Goal: Task Accomplishment & Management: Manage account settings

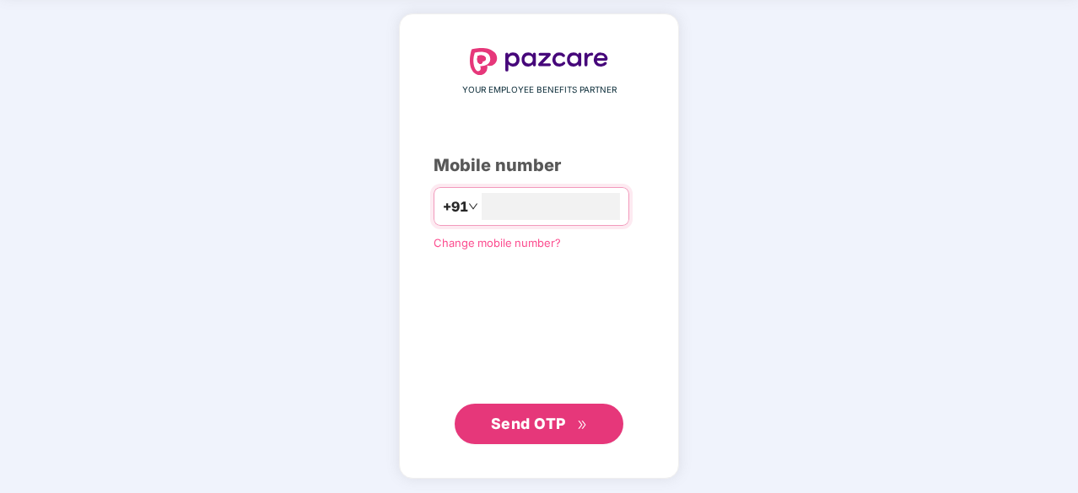
scroll to position [62, 0]
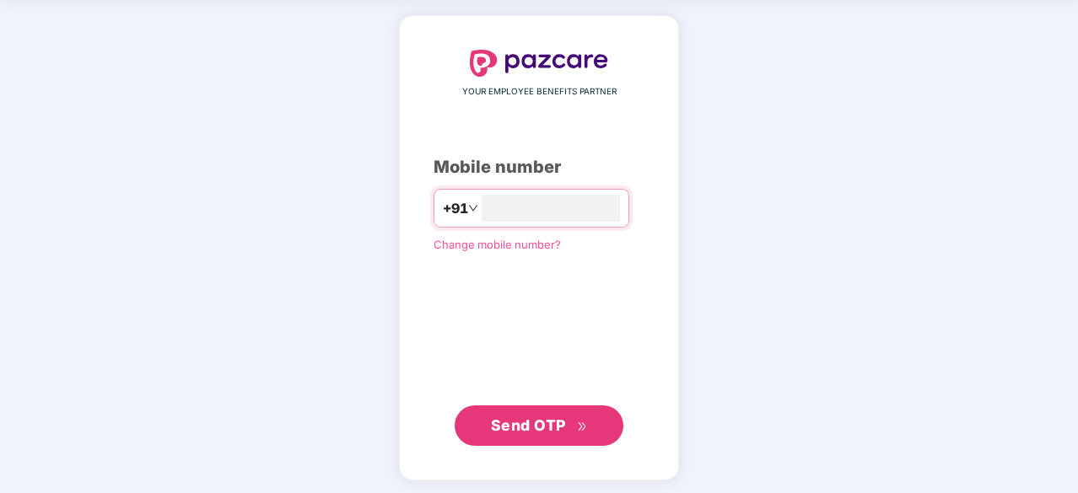
type input "**********"
click at [499, 422] on span "Send OTP" at bounding box center [528, 426] width 75 height 18
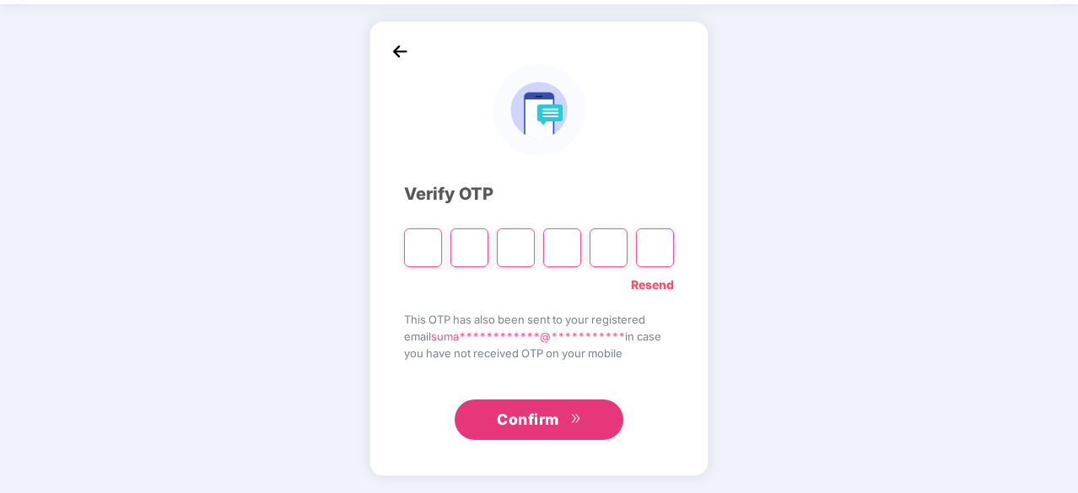
scroll to position [56, 0]
type input "*"
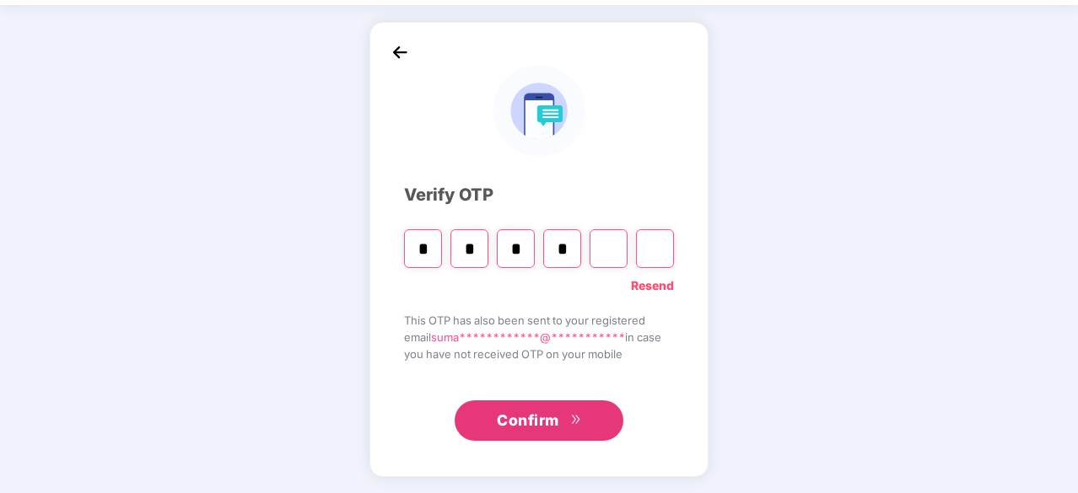
type input "*"
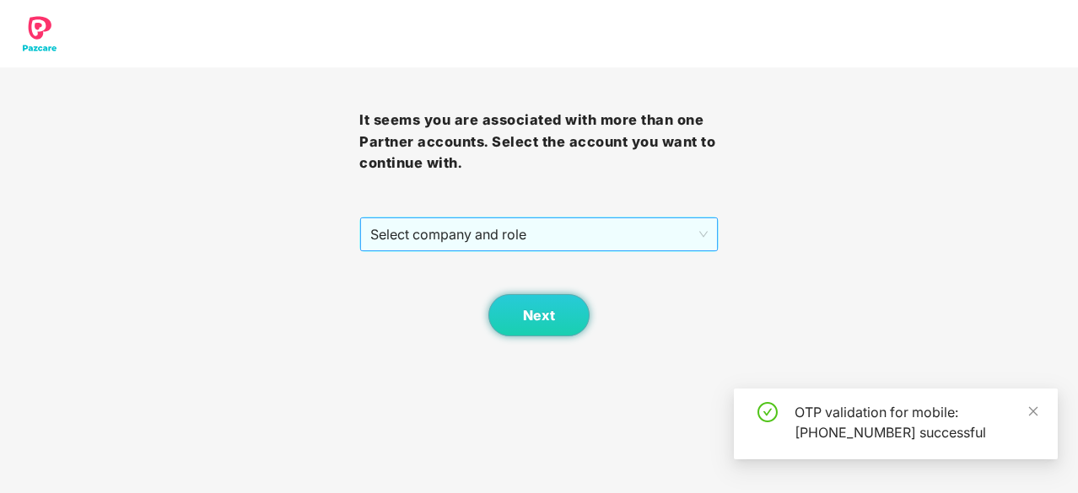
click at [597, 245] on span "Select company and role" at bounding box center [538, 234] width 337 height 32
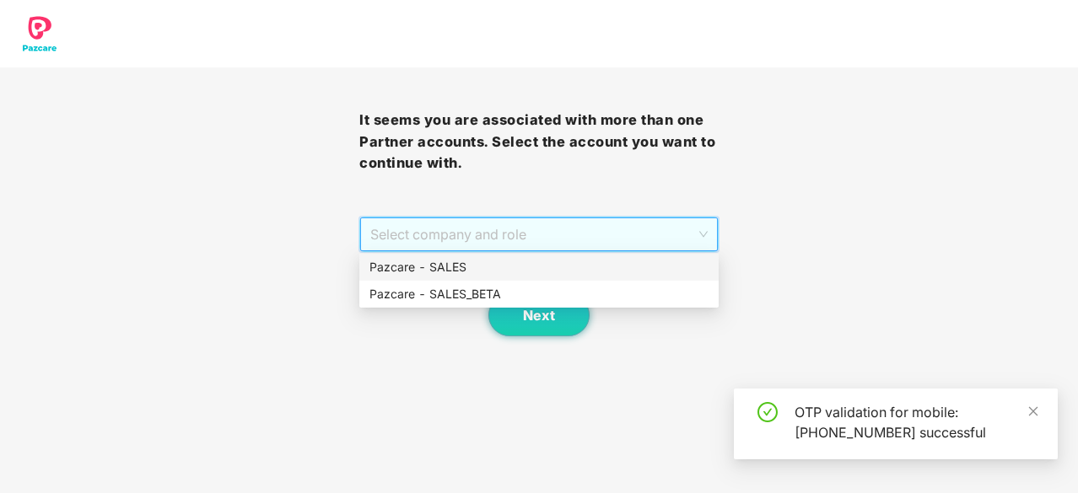
click at [506, 268] on div "Pazcare - SALES" at bounding box center [538, 267] width 339 height 19
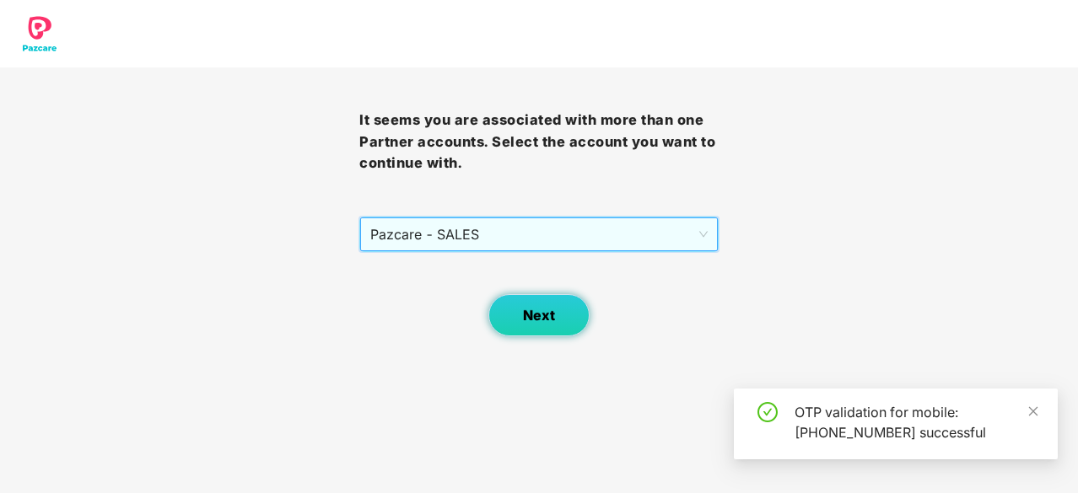
click at [550, 316] on span "Next" at bounding box center [539, 316] width 32 height 16
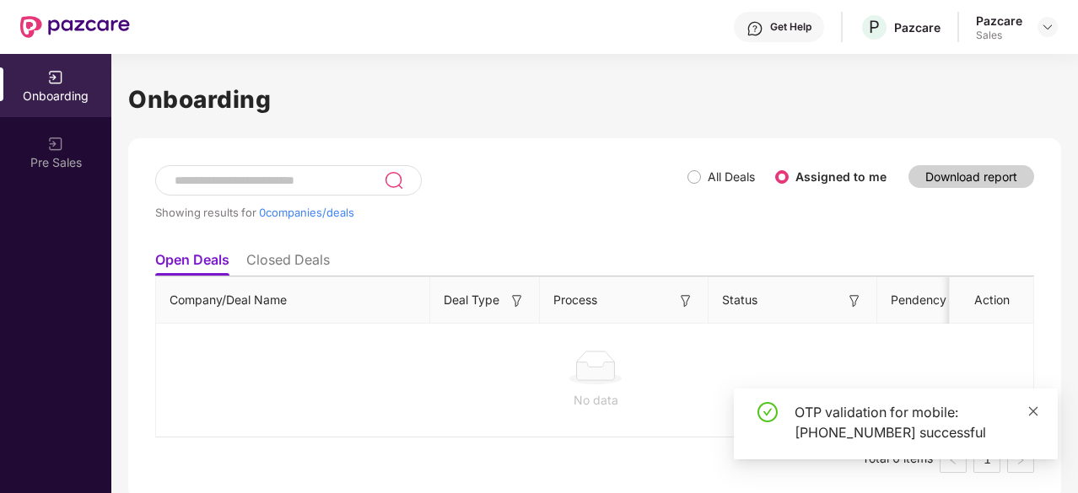
click at [1032, 402] on link at bounding box center [1033, 411] width 12 height 19
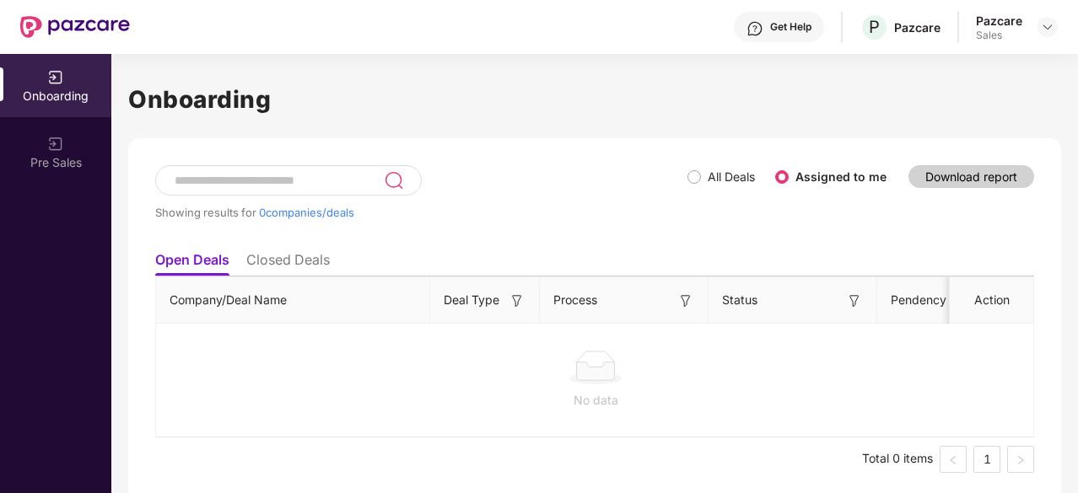
click at [1019, 24] on div "Pazcare" at bounding box center [999, 21] width 46 height 16
click at [1037, 28] on div at bounding box center [1047, 27] width 20 height 20
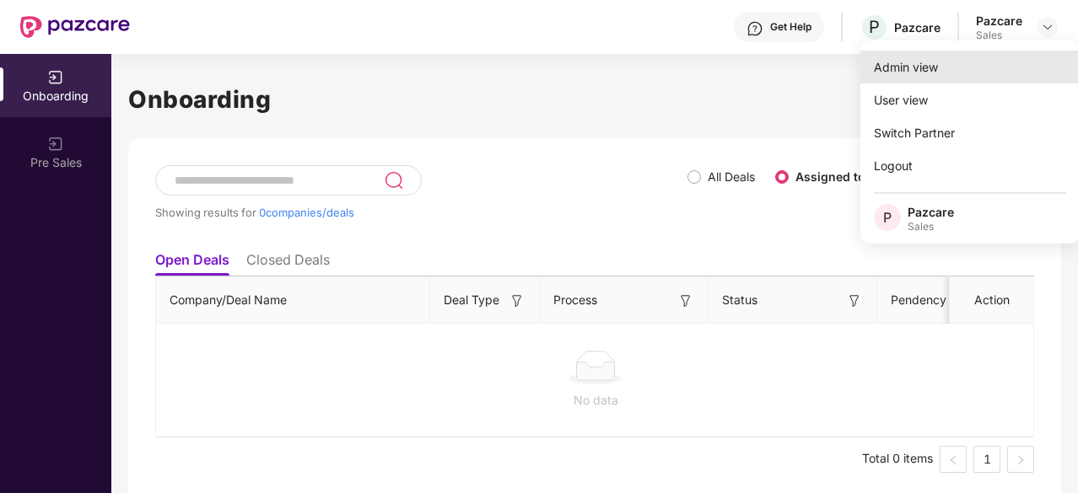
click at [924, 70] on div "Admin view" at bounding box center [969, 67] width 219 height 33
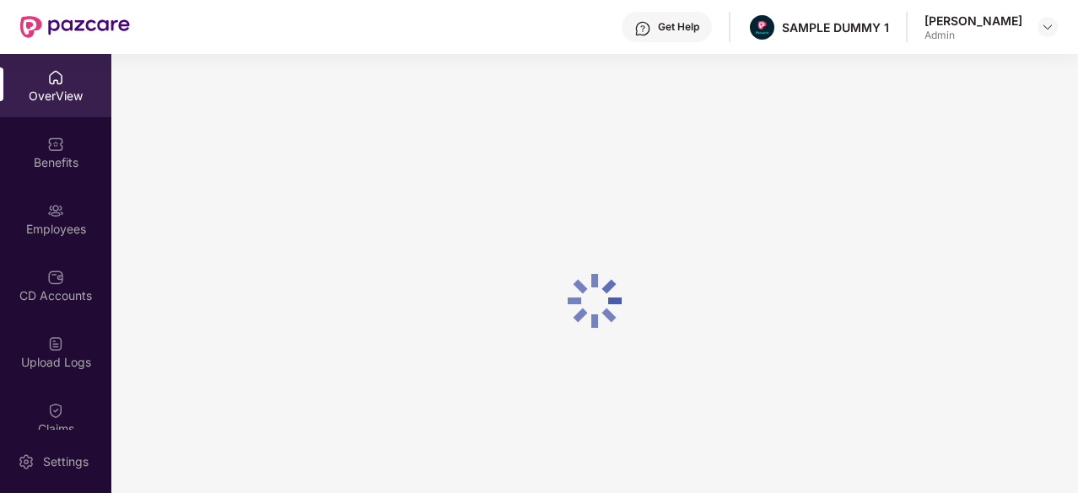
click at [48, 82] on img at bounding box center [55, 77] width 17 height 17
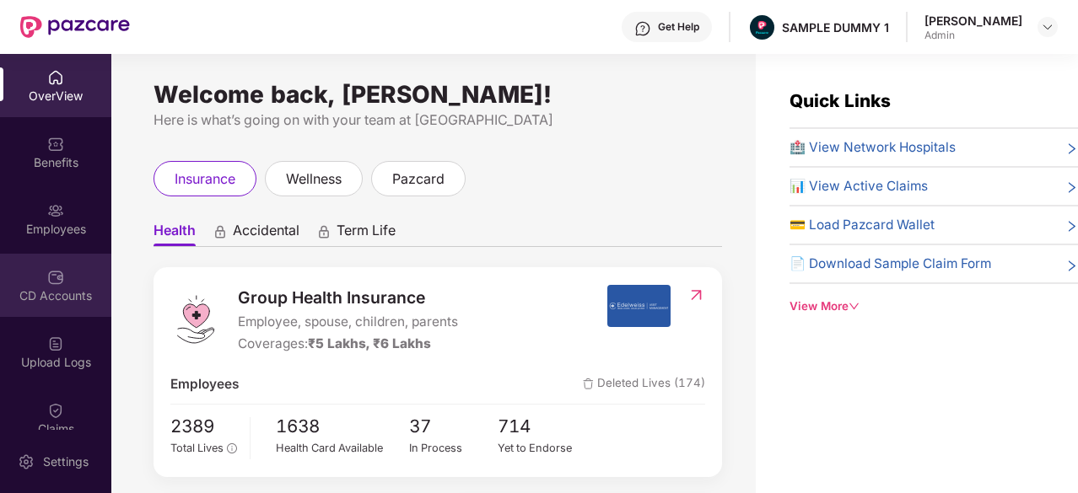
scroll to position [356, 0]
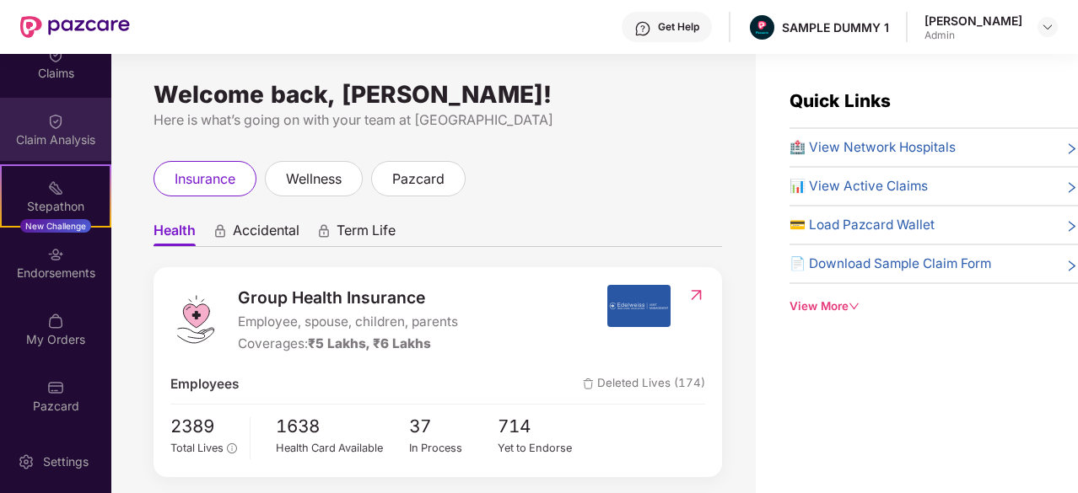
click at [41, 141] on div "Claim Analysis" at bounding box center [55, 140] width 111 height 17
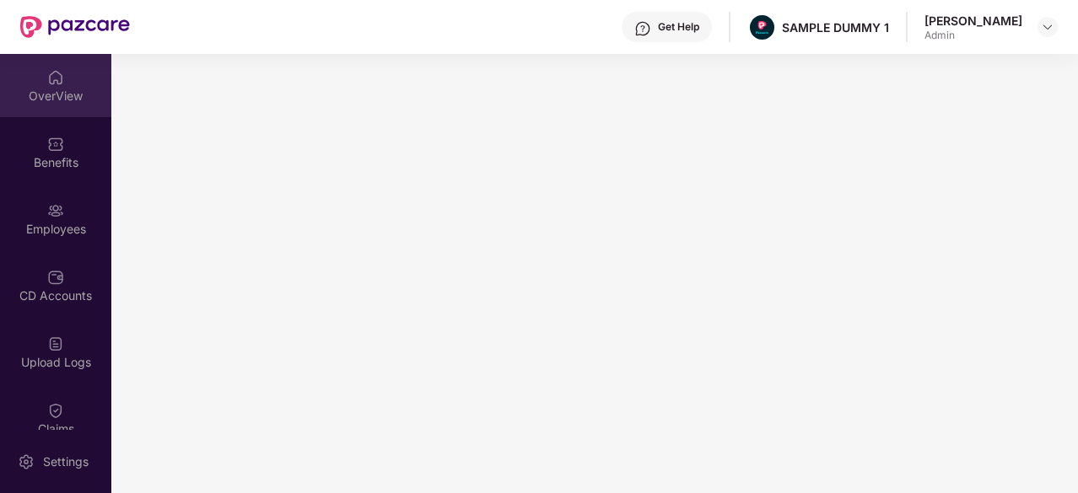
click at [55, 73] on img at bounding box center [55, 77] width 17 height 17
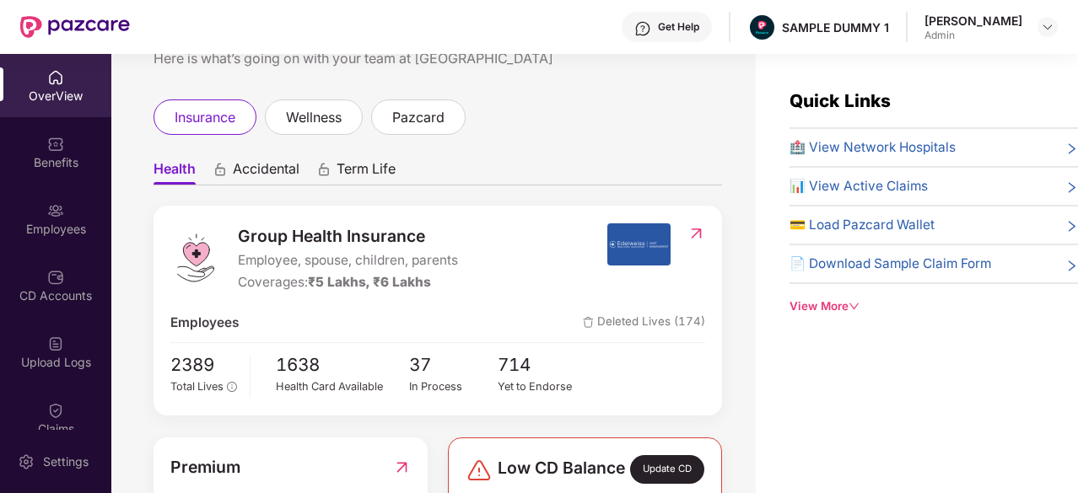
scroll to position [61, 0]
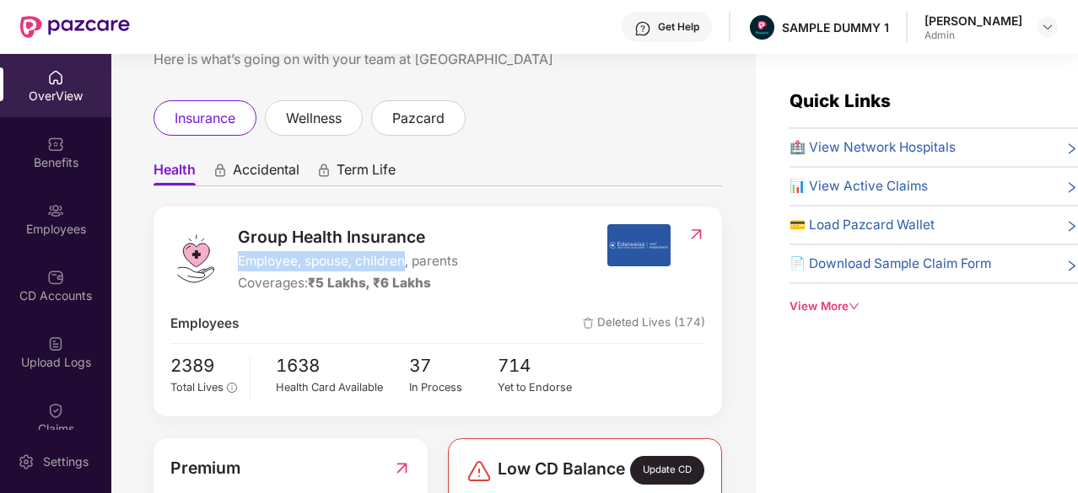
drag, startPoint x: 236, startPoint y: 259, endPoint x: 406, endPoint y: 267, distance: 170.5
click at [406, 267] on div "Group Health Insurance Employee, spouse, children, parents Coverages: ₹5 Lakhs,…" at bounding box center [388, 259] width 436 height 70
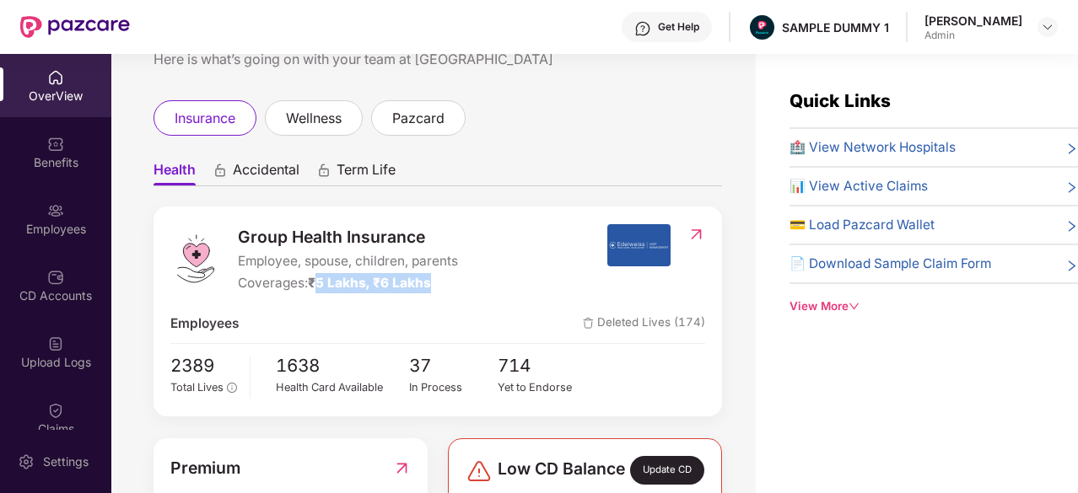
drag, startPoint x: 433, startPoint y: 281, endPoint x: 324, endPoint y: 281, distance: 108.8
click at [324, 281] on span "₹5 Lakhs, ₹6 Lakhs" at bounding box center [369, 283] width 123 height 16
drag, startPoint x: 305, startPoint y: 281, endPoint x: 322, endPoint y: 287, distance: 17.9
click at [322, 287] on div "Coverages: ₹5 Lakhs, ₹6 Lakhs" at bounding box center [348, 283] width 220 height 20
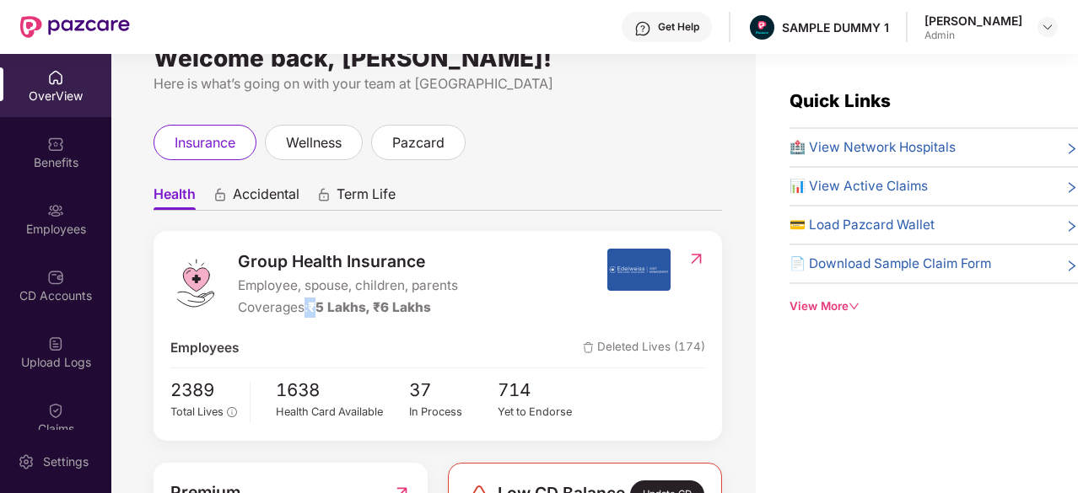
scroll to position [37, 0]
click at [852, 146] on span "🏥 View Network Hospitals" at bounding box center [872, 147] width 166 height 20
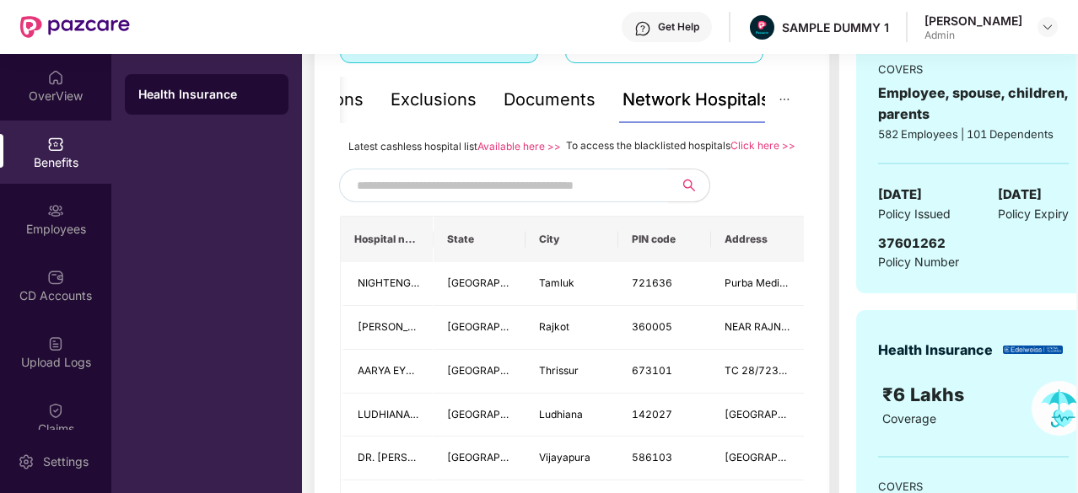
scroll to position [350, 0]
drag, startPoint x: 538, startPoint y: 195, endPoint x: 481, endPoint y: 195, distance: 57.3
click at [481, 195] on input "text" at bounding box center [501, 184] width 288 height 25
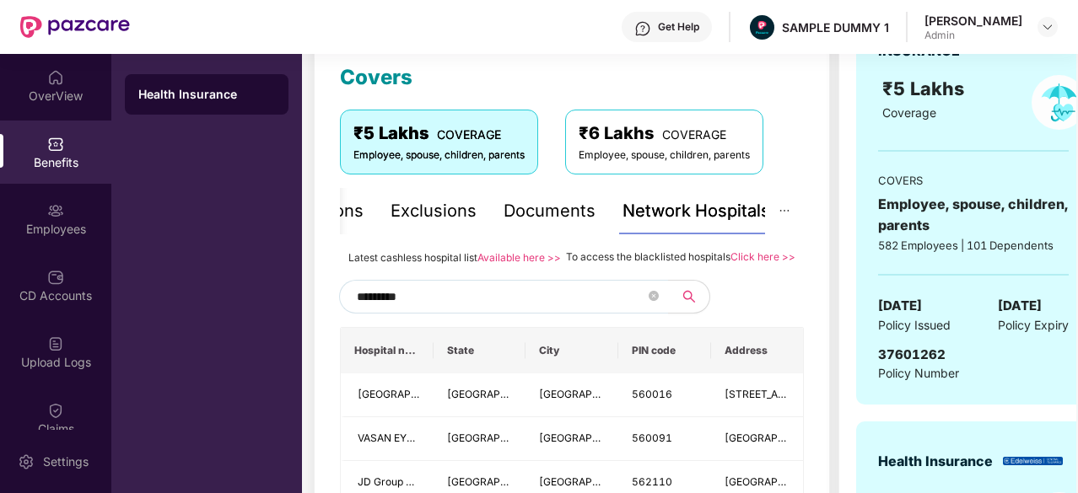
scroll to position [236, 0]
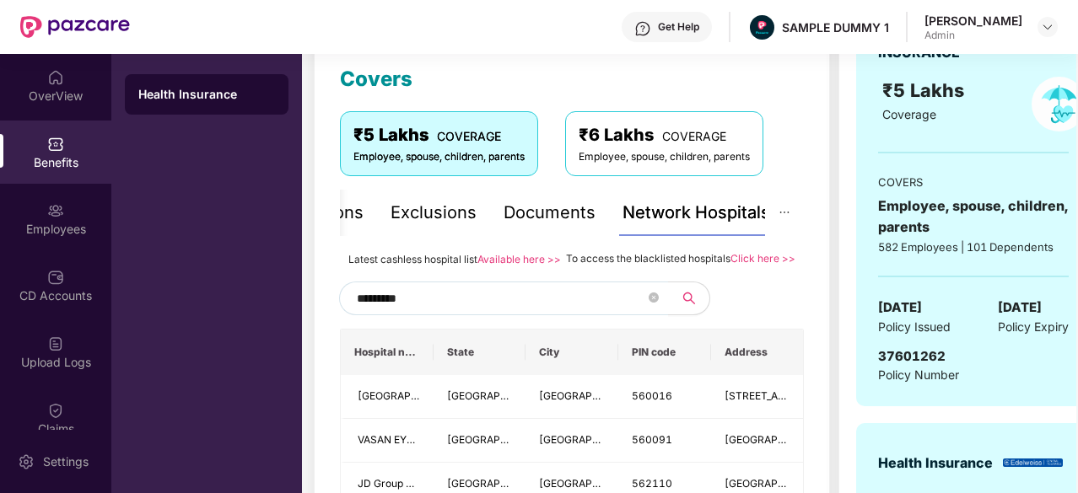
type input "*********"
drag, startPoint x: 565, startPoint y: 255, endPoint x: 710, endPoint y: 266, distance: 145.4
click at [710, 266] on div "To access the blacklisted hospitals Click here >>" at bounding box center [680, 259] width 229 height 19
click at [577, 220] on div "Documents" at bounding box center [549, 213] width 92 height 26
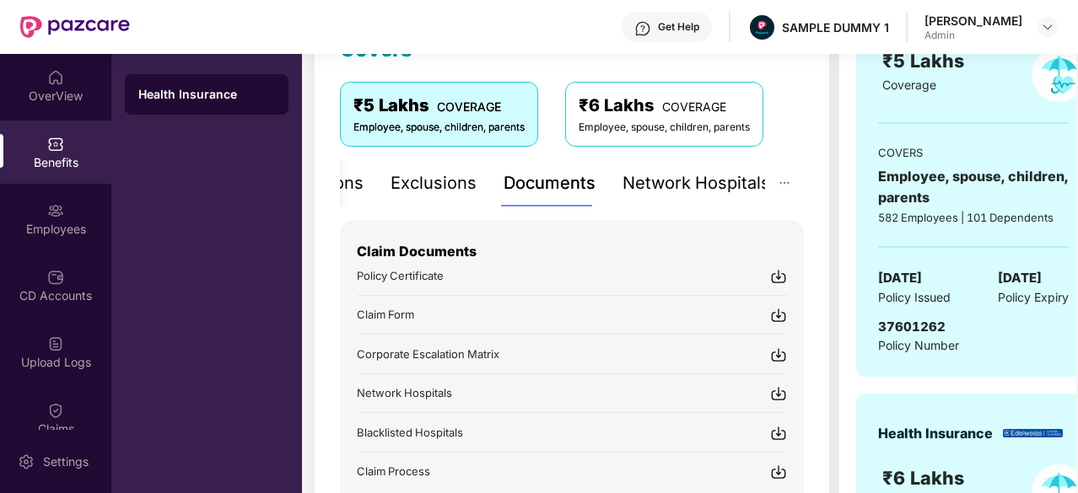
scroll to position [265, 0]
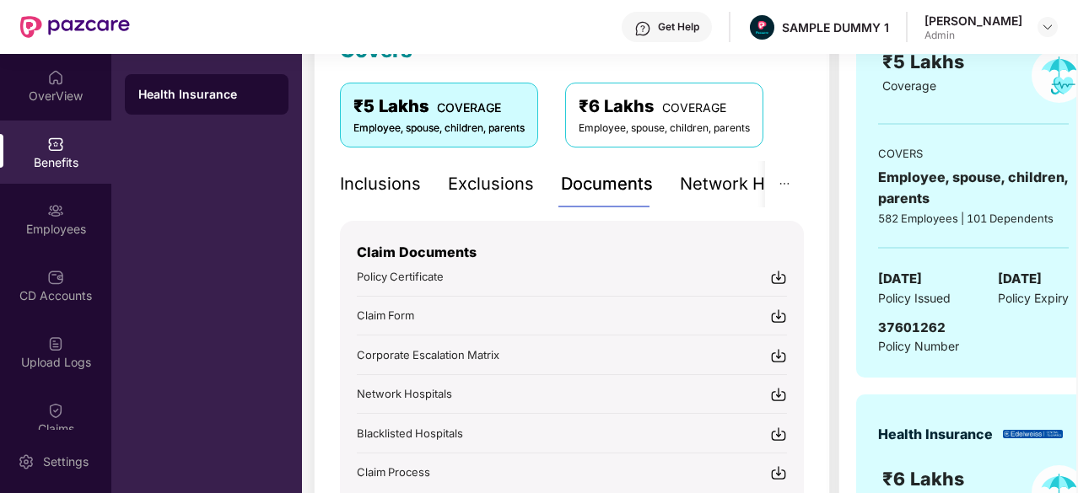
click at [401, 178] on div "Inclusions" at bounding box center [380, 184] width 81 height 26
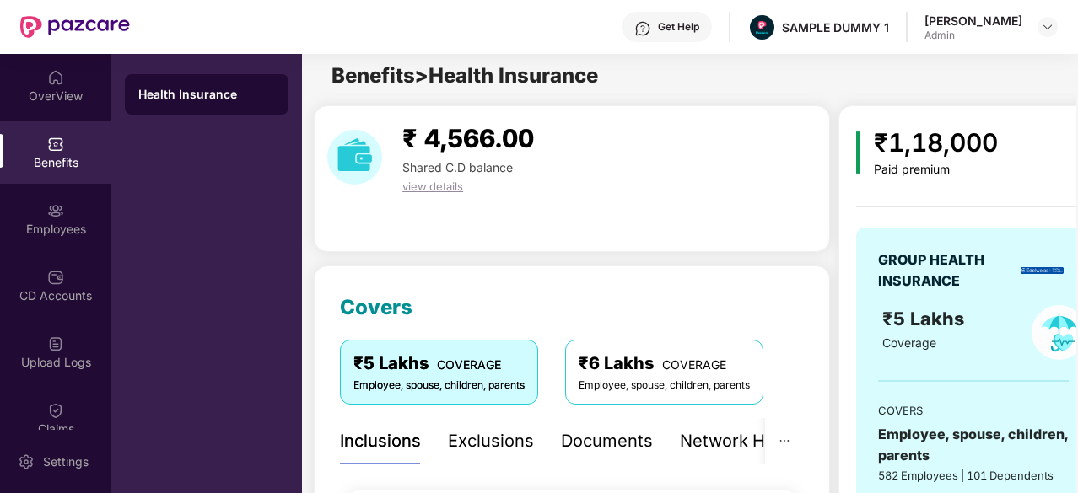
scroll to position [0, 0]
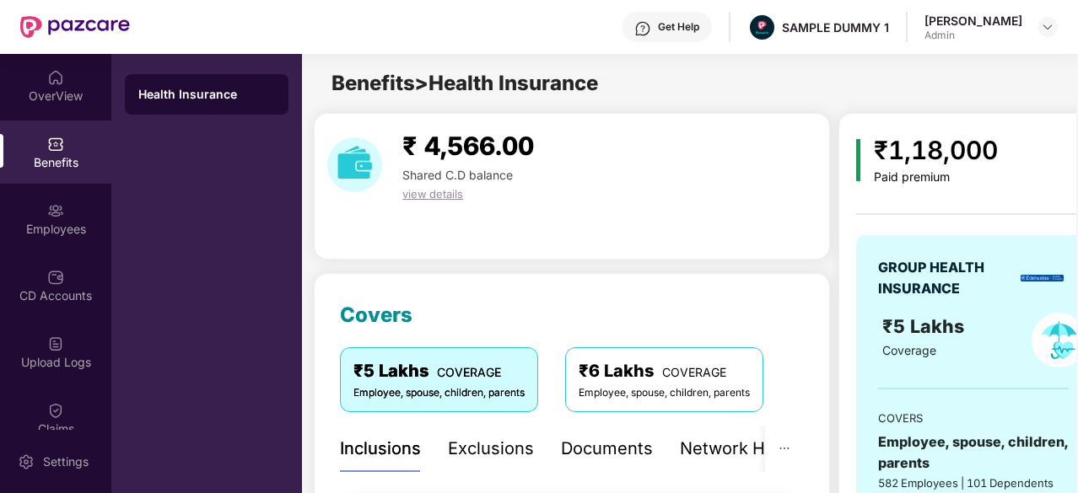
click at [481, 433] on div "Exclusions" at bounding box center [491, 449] width 86 height 46
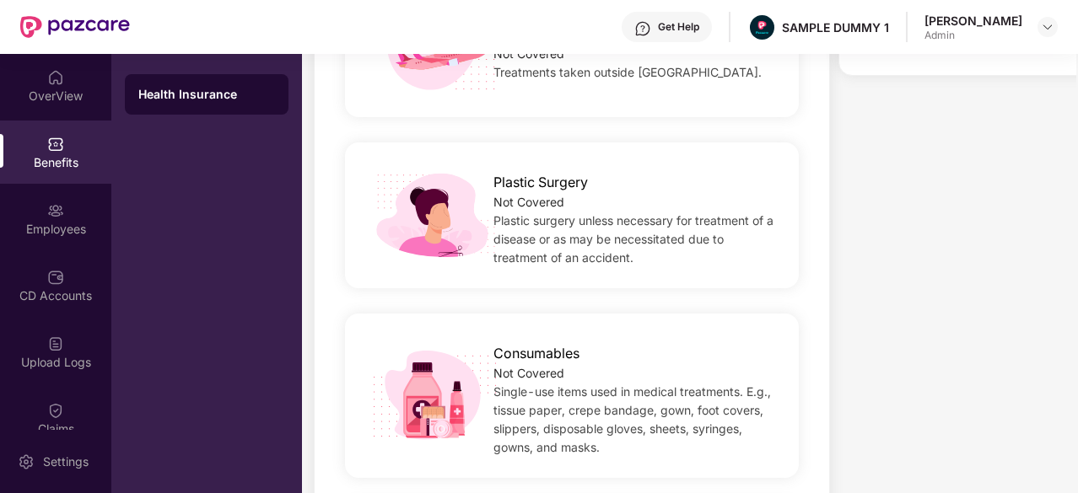
scroll to position [1000, 0]
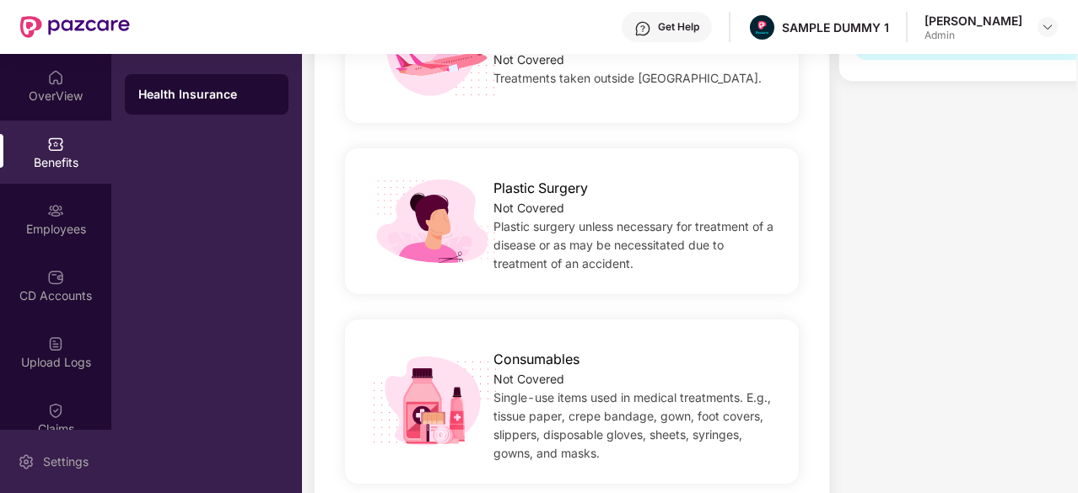
click at [73, 454] on div "Settings" at bounding box center [66, 462] width 56 height 17
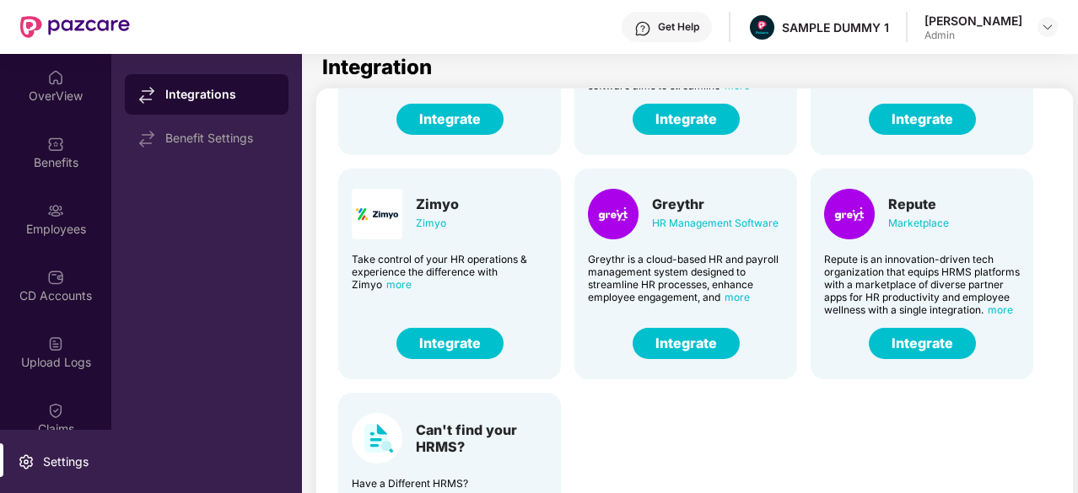
scroll to position [115, 0]
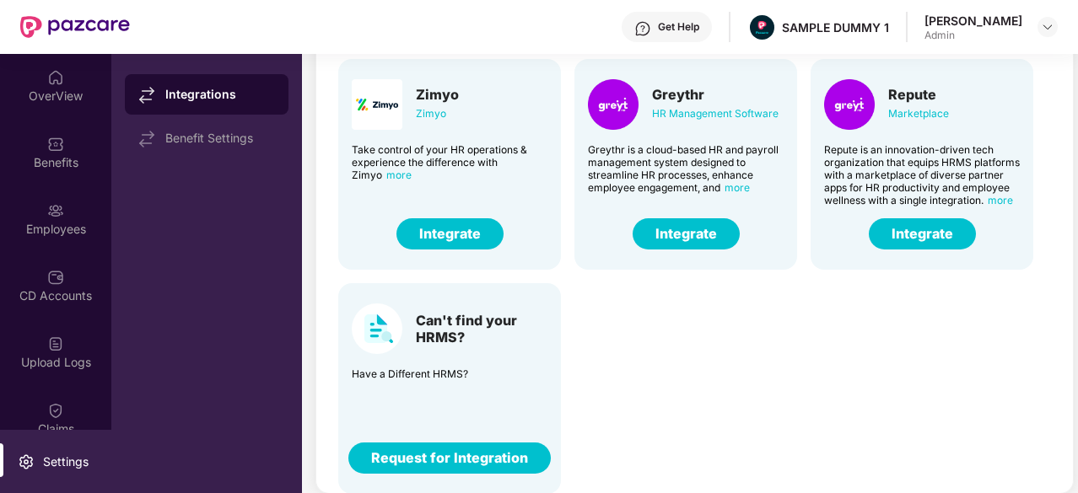
click at [690, 340] on div "Darwin HR Management Software Discover the true meaning of human potential with…" at bounding box center [697, 45] width 744 height 897
click at [690, 223] on button "Integrate" at bounding box center [685, 233] width 107 height 31
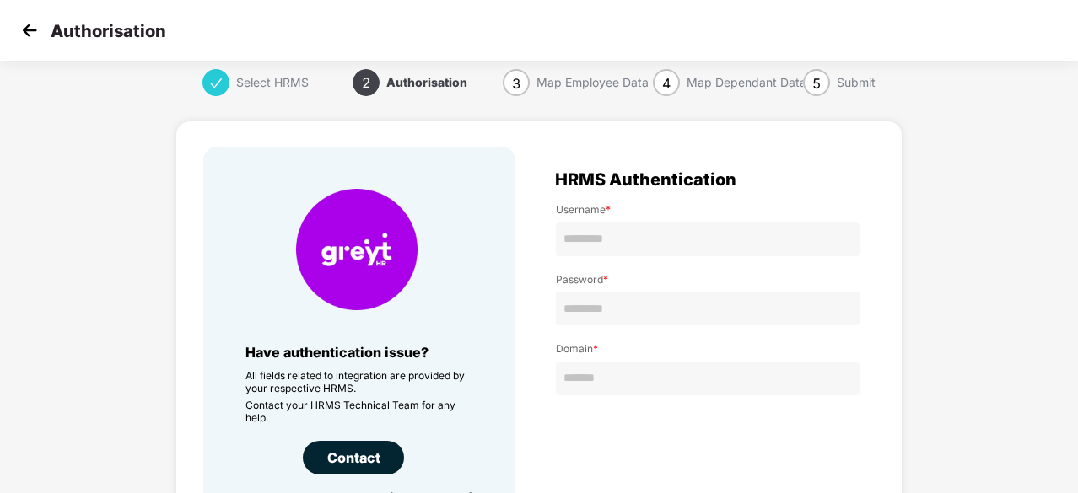
click at [24, 34] on img at bounding box center [29, 30] width 25 height 25
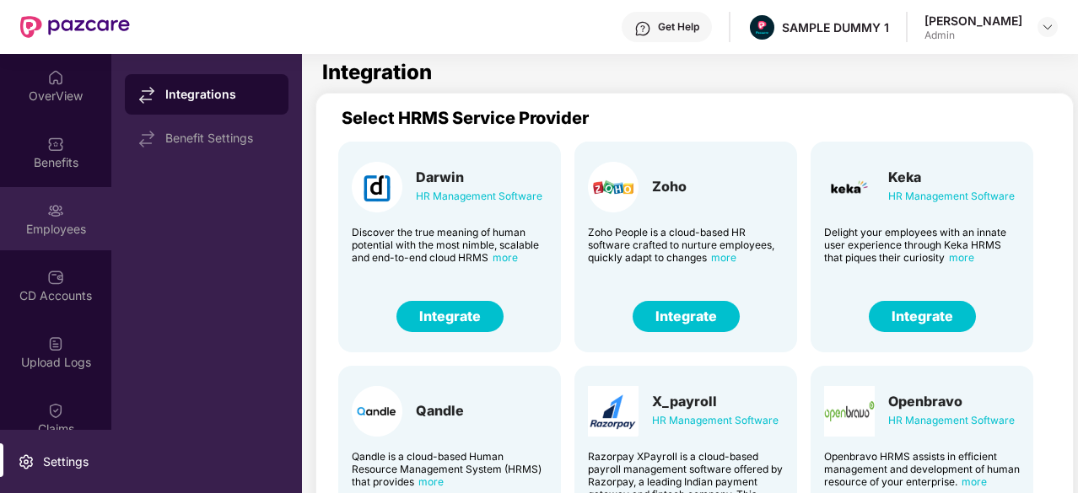
click at [51, 227] on div "Employees" at bounding box center [55, 229] width 111 height 17
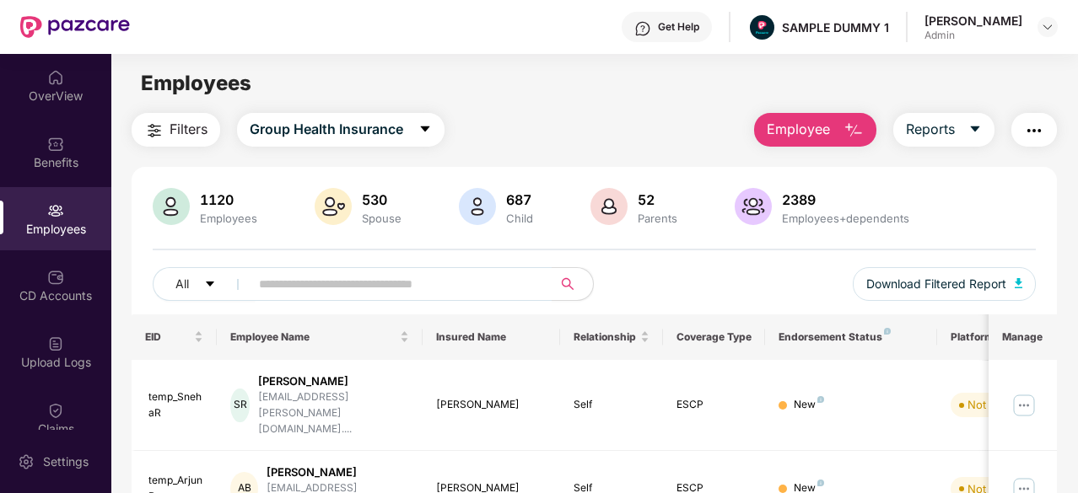
click at [803, 129] on span "Employee" at bounding box center [797, 129] width 63 height 21
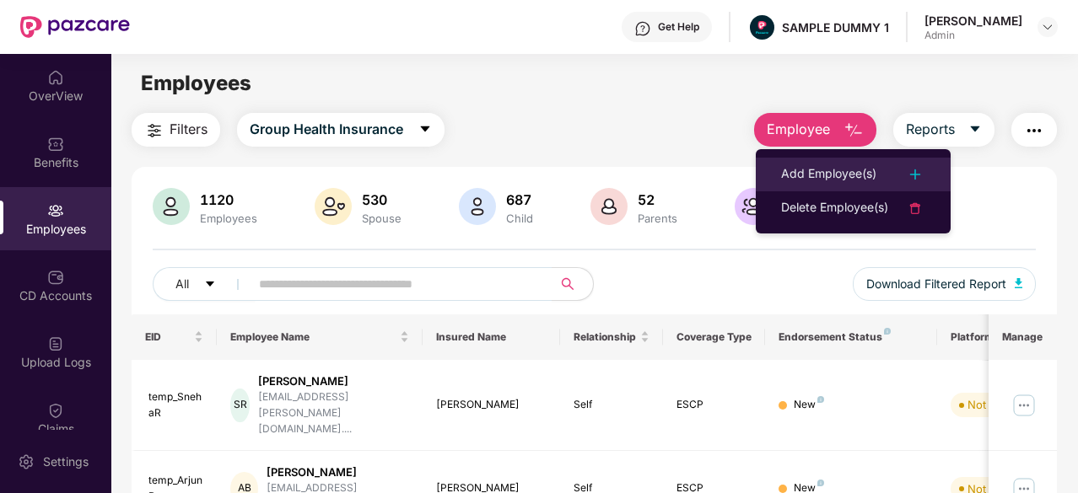
click at [814, 167] on div "Add Employee(s)" at bounding box center [828, 174] width 95 height 20
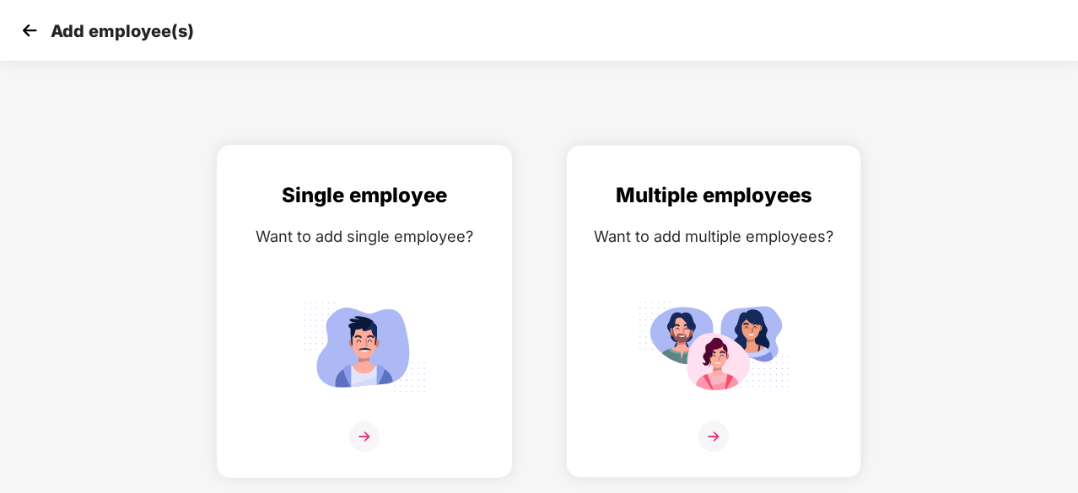
click at [386, 326] on img at bounding box center [364, 346] width 152 height 105
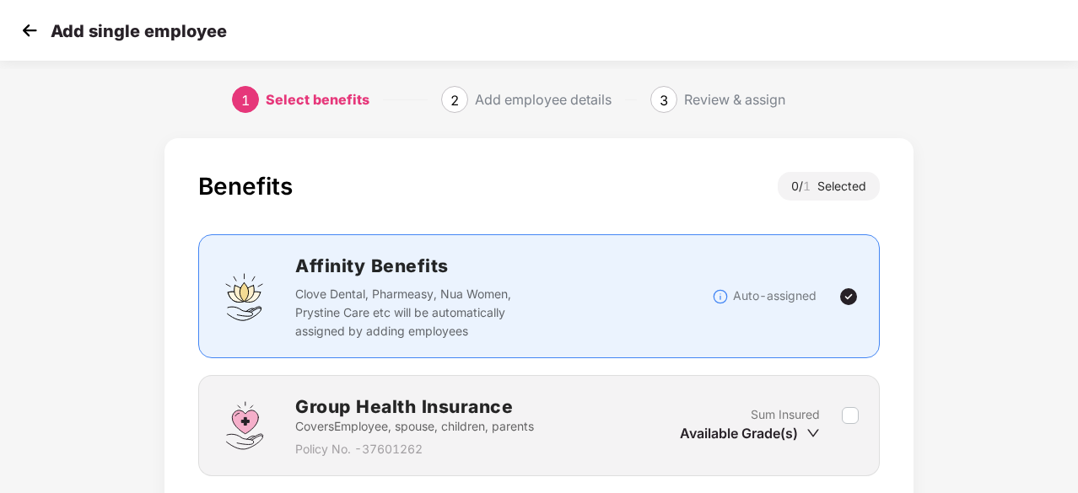
scroll to position [128, 0]
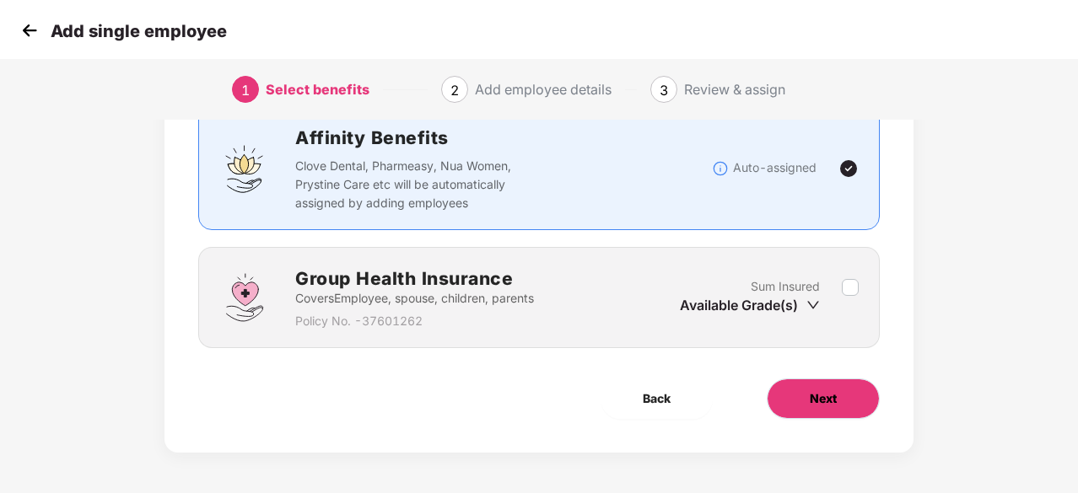
click at [820, 397] on span "Next" at bounding box center [822, 399] width 27 height 19
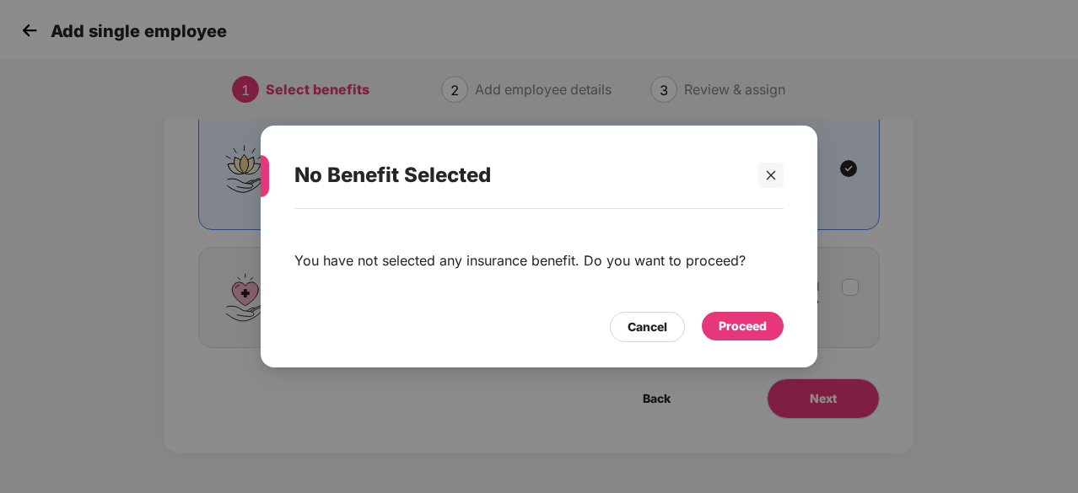
click at [740, 333] on div "Proceed" at bounding box center [742, 326] width 48 height 19
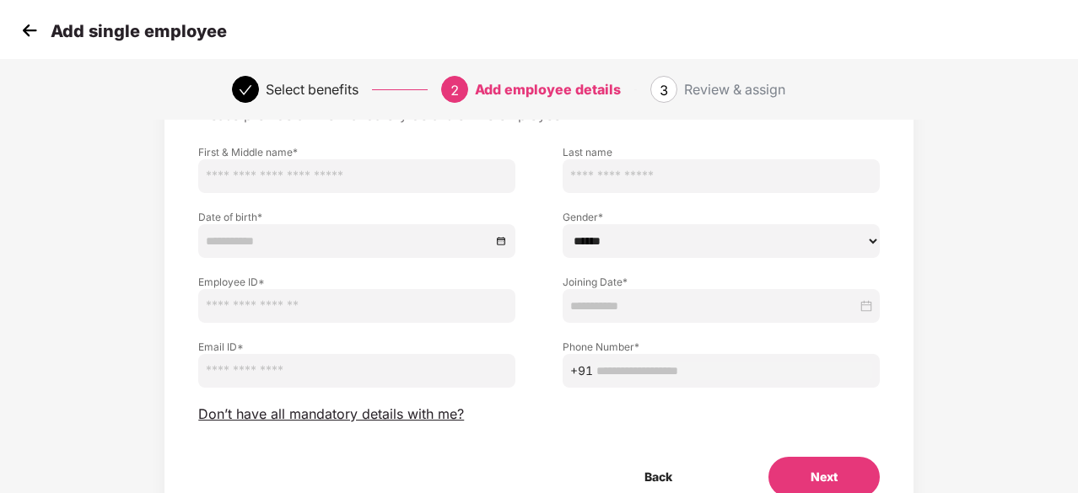
scroll to position [101, 0]
click at [395, 414] on span "Don’t have all mandatory details with me?" at bounding box center [331, 415] width 266 height 18
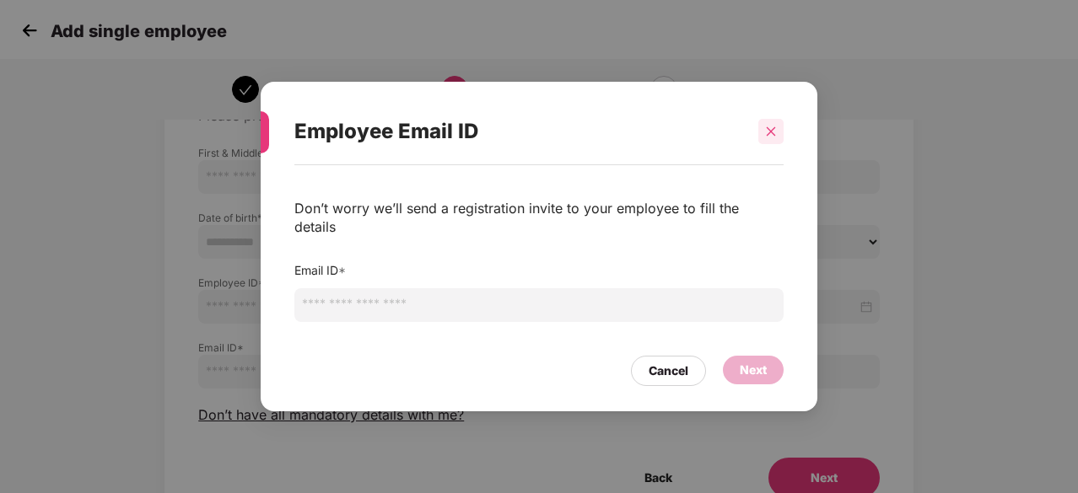
click at [760, 144] on div at bounding box center [770, 131] width 25 height 25
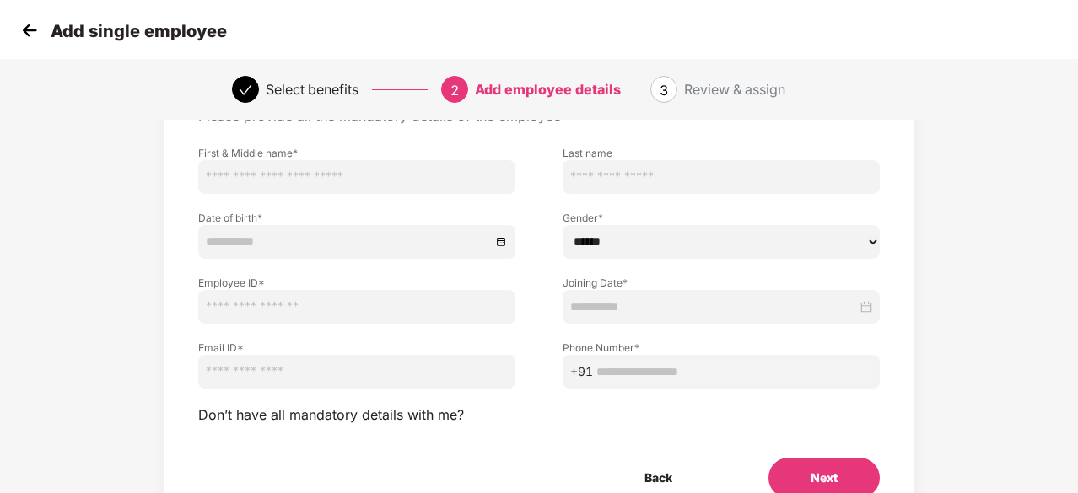
click at [24, 38] on img at bounding box center [29, 30] width 25 height 25
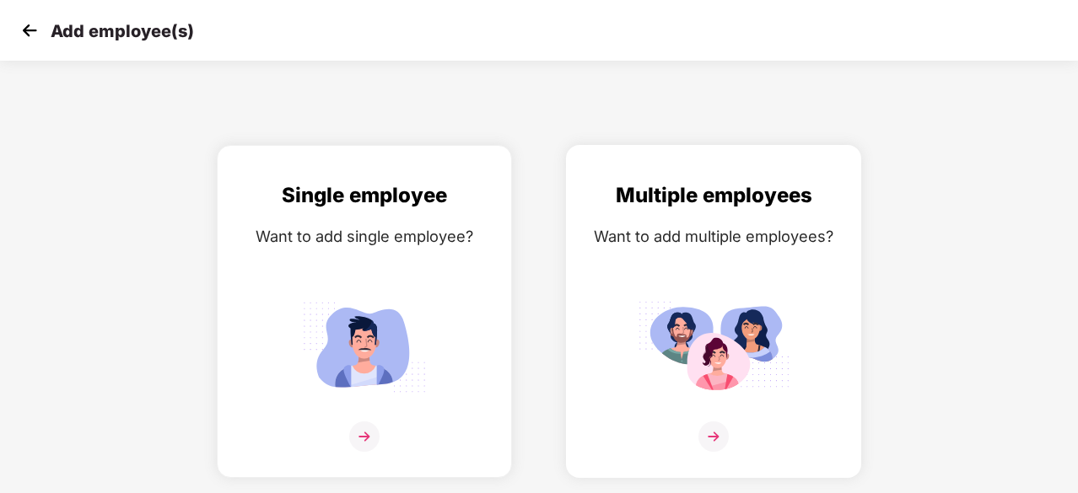
click at [718, 304] on img at bounding box center [713, 346] width 152 height 105
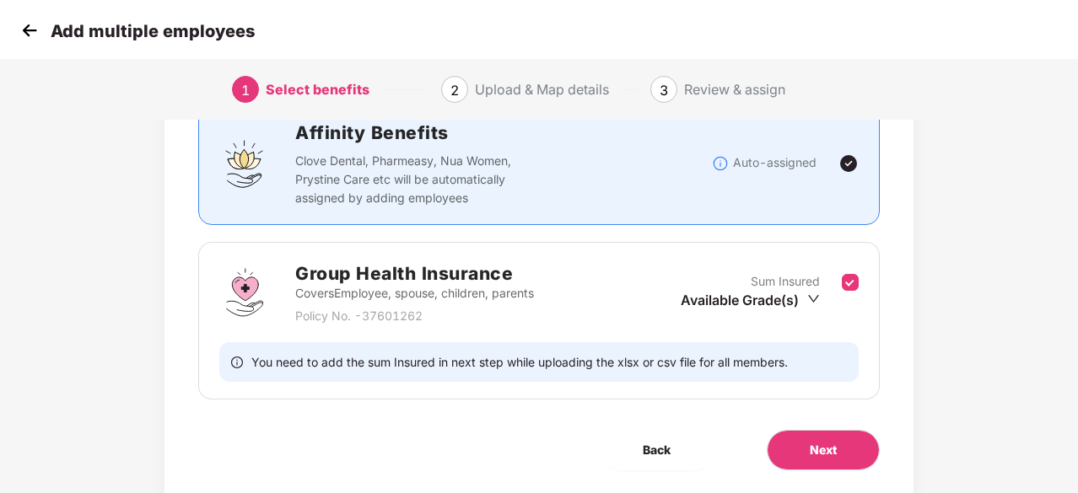
scroll to position [185, 0]
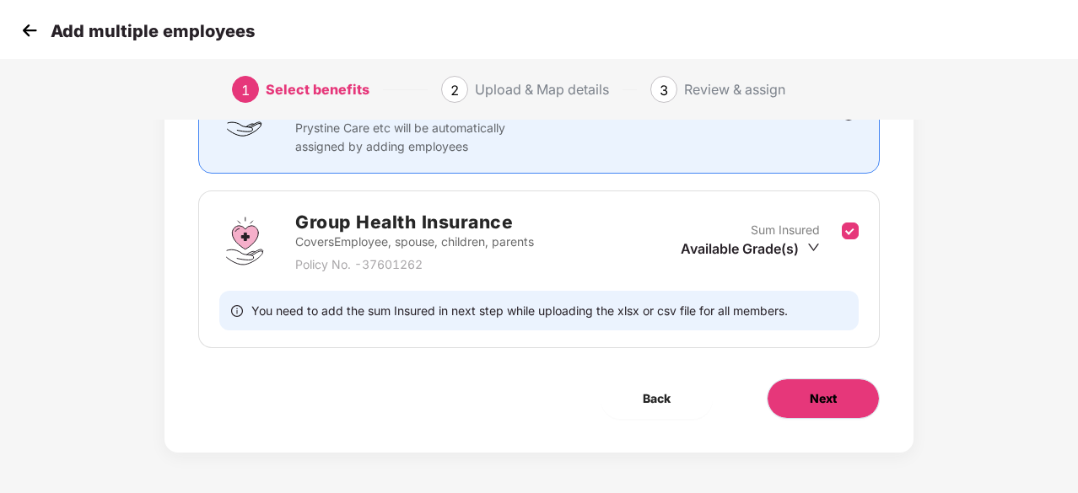
click at [830, 390] on span "Next" at bounding box center [822, 399] width 27 height 19
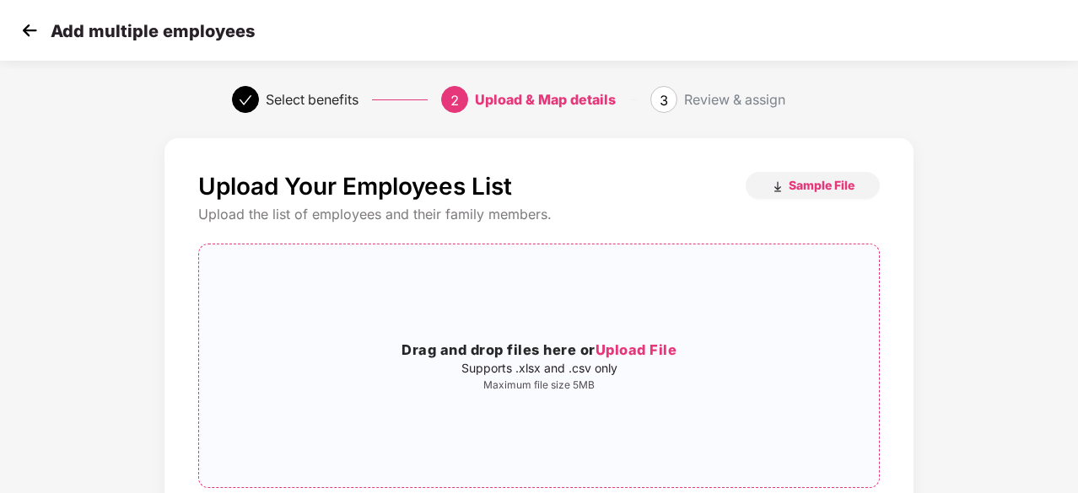
click at [668, 380] on p "Maximum file size 5MB" at bounding box center [539, 385] width 680 height 13
click at [25, 27] on img at bounding box center [29, 30] width 25 height 25
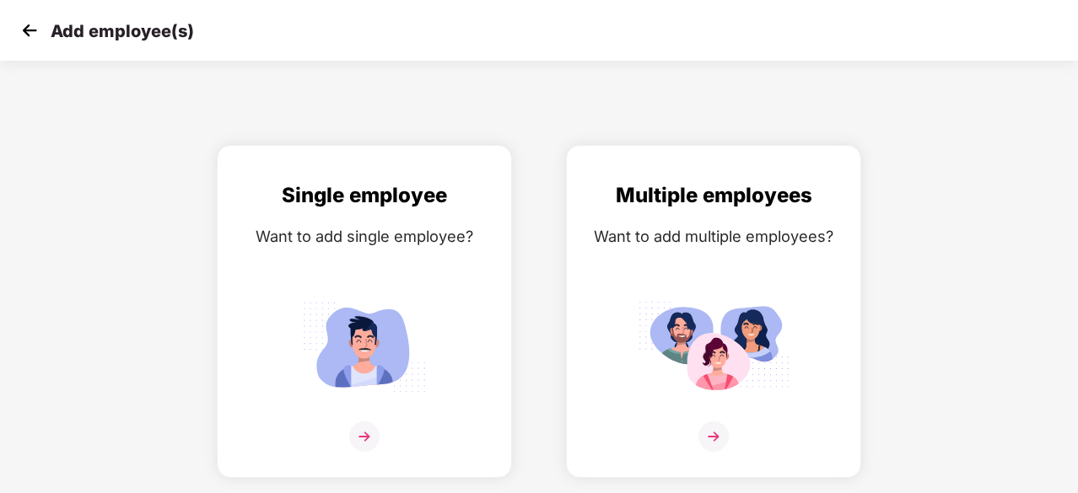
click at [25, 27] on img at bounding box center [29, 30] width 25 height 25
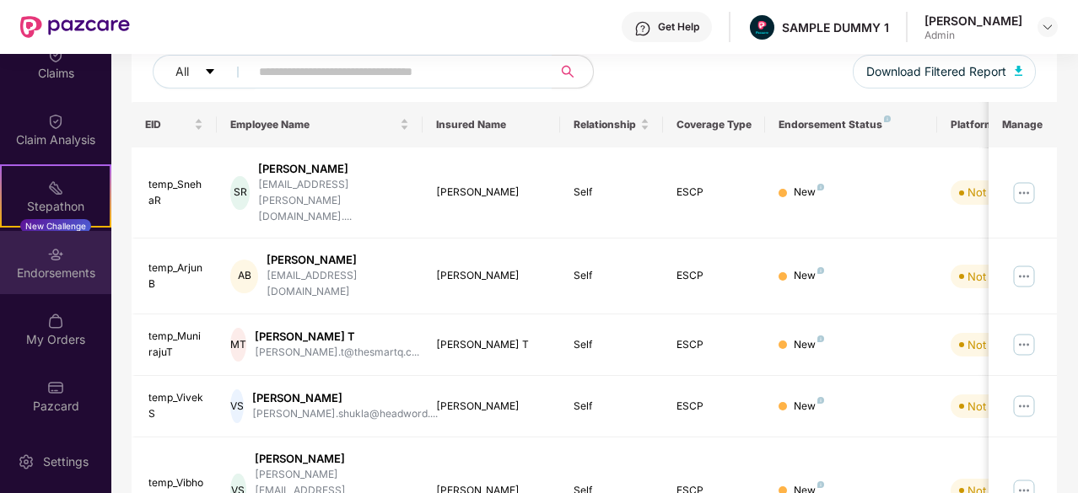
scroll to position [212, 0]
click at [52, 265] on div "Endorsements" at bounding box center [55, 273] width 111 height 17
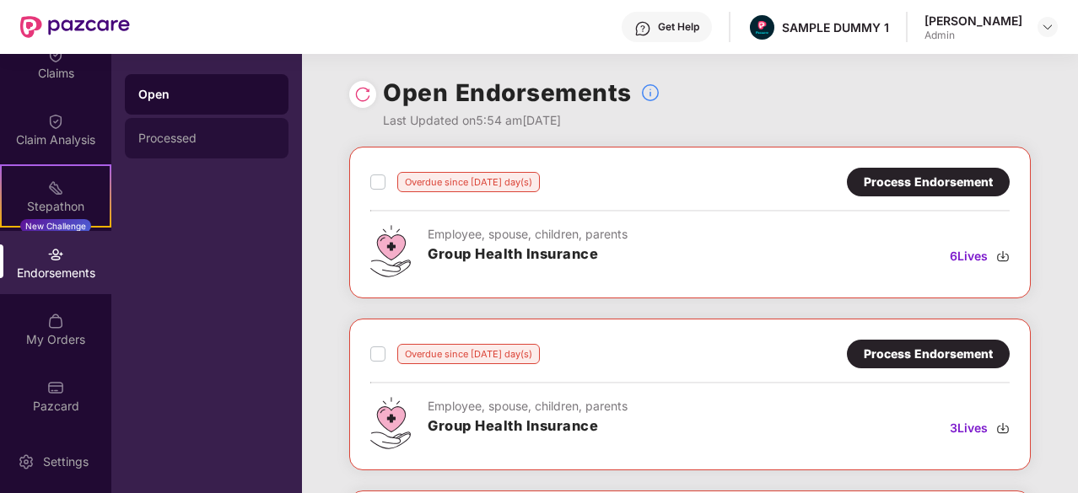
click at [215, 137] on div "Processed" at bounding box center [206, 138] width 137 height 13
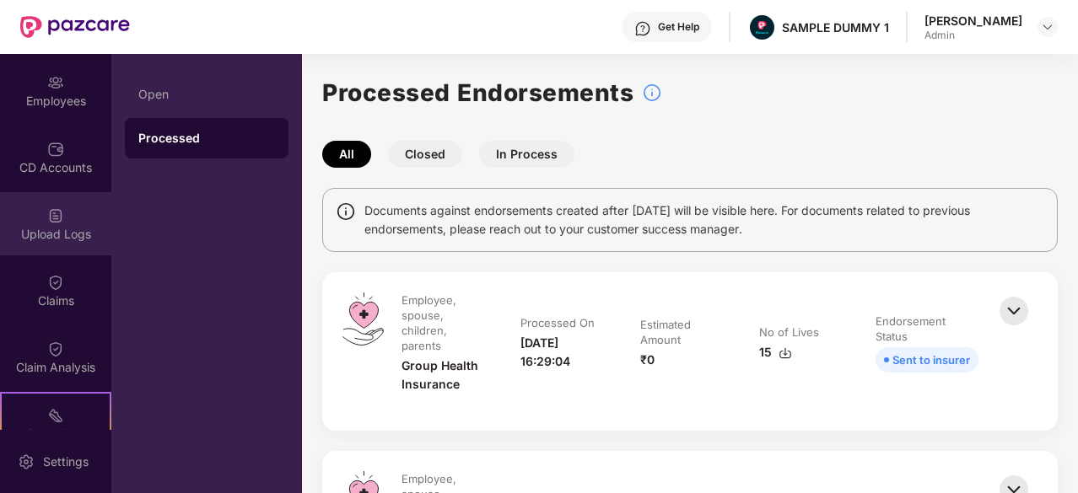
scroll to position [130, 0]
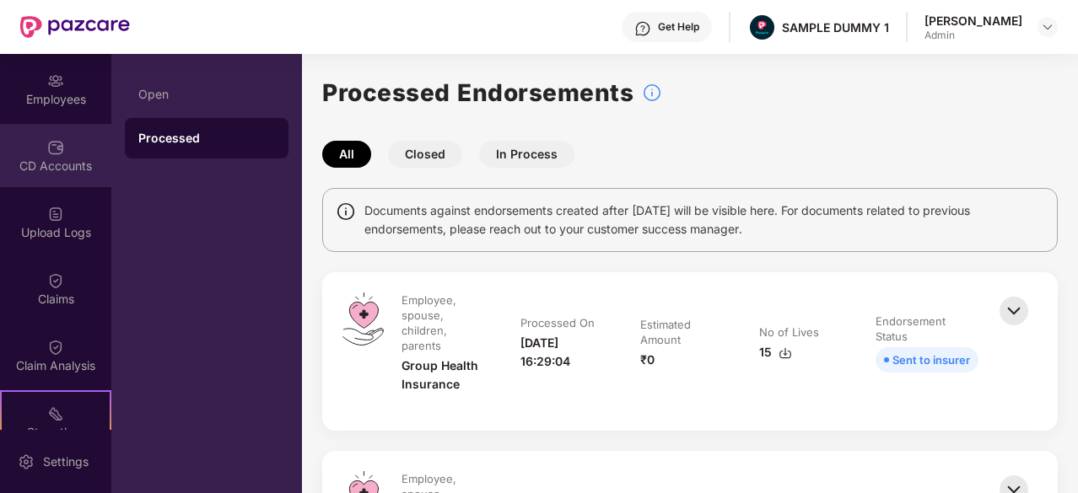
click at [54, 183] on div "CD Accounts" at bounding box center [55, 155] width 111 height 63
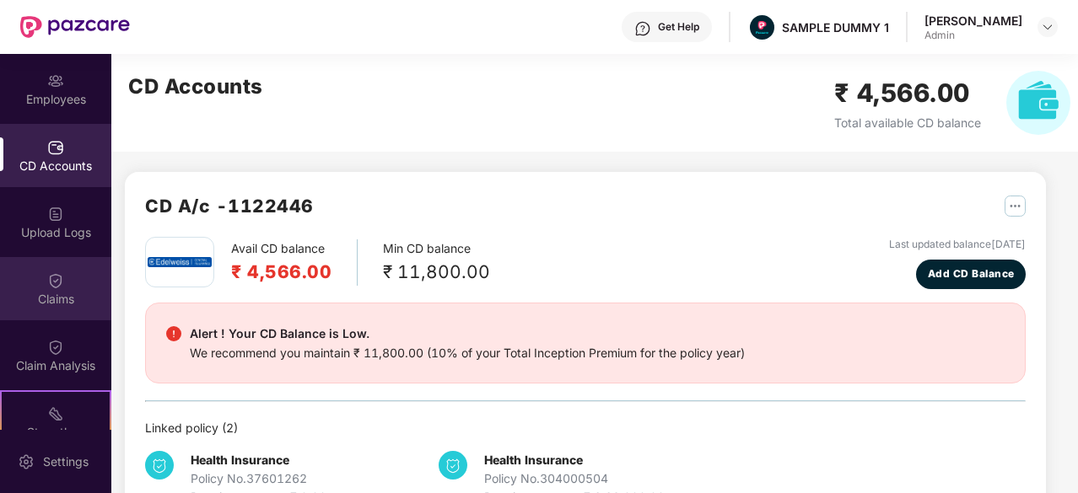
click at [47, 282] on img at bounding box center [55, 280] width 17 height 17
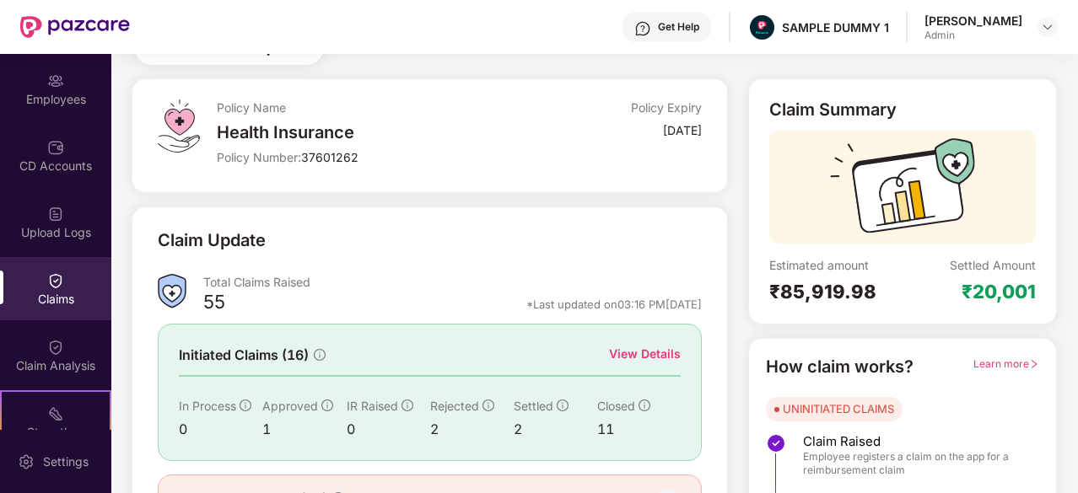
scroll to position [69, 0]
click at [648, 355] on div "View Details" at bounding box center [645, 355] width 72 height 19
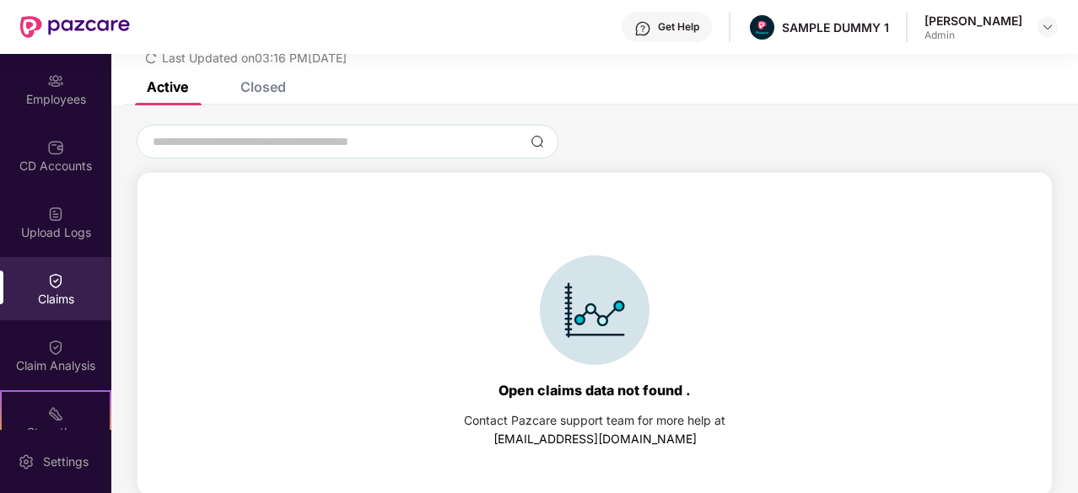
click at [275, 91] on div "Closed" at bounding box center [263, 86] width 46 height 17
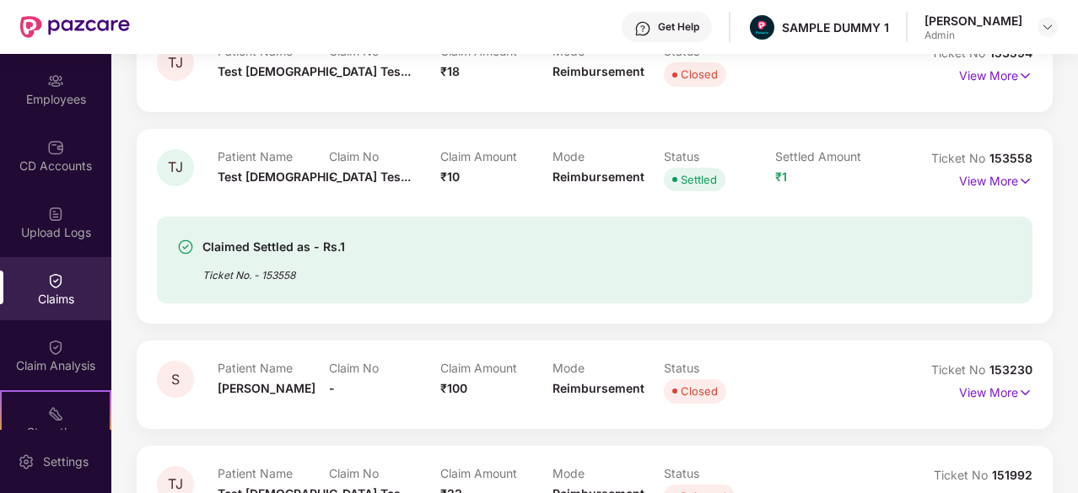
scroll to position [321, 0]
click at [986, 176] on p "View More" at bounding box center [995, 180] width 73 height 23
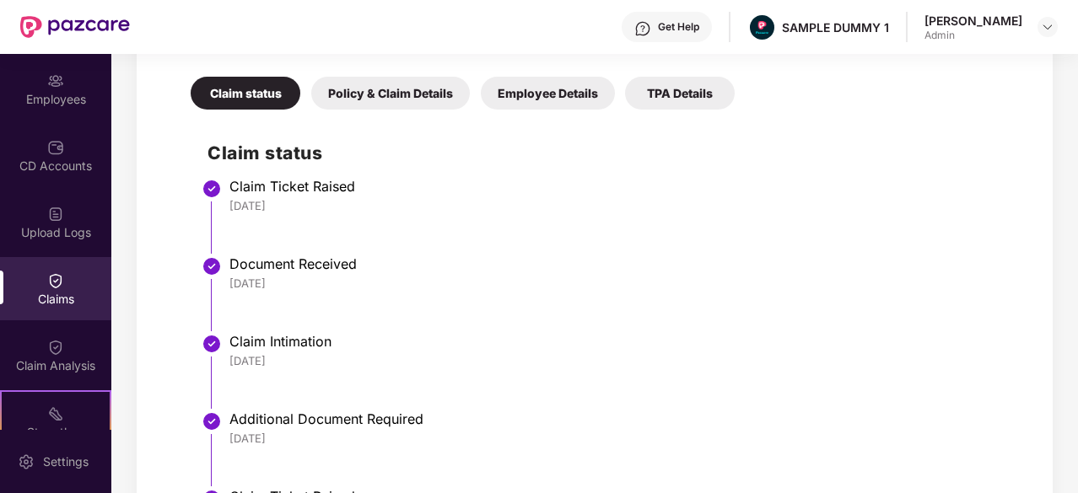
scroll to position [664, 0]
drag, startPoint x: 296, startPoint y: 209, endPoint x: 233, endPoint y: 202, distance: 63.7
click at [233, 202] on div "26 Jun 2025" at bounding box center [622, 204] width 786 height 15
drag, startPoint x: 293, startPoint y: 282, endPoint x: 241, endPoint y: 277, distance: 51.7
click at [241, 277] on div "26 Jun 2025" at bounding box center [622, 282] width 786 height 15
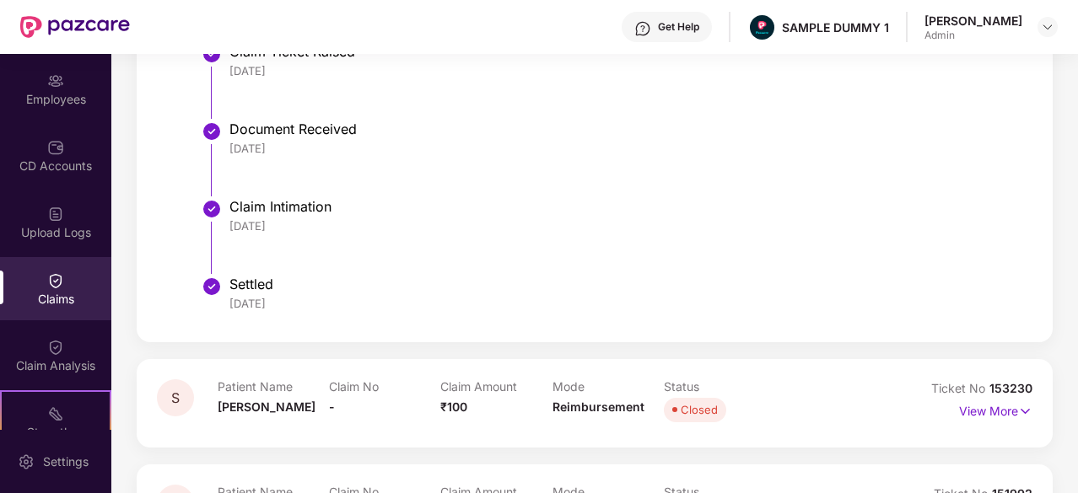
scroll to position [1108, 0]
drag, startPoint x: 301, startPoint y: 212, endPoint x: 216, endPoint y: 215, distance: 85.2
click at [216, 215] on li "Claim Intimation 18 Jul 2025" at bounding box center [611, 244] width 808 height 78
drag, startPoint x: 298, startPoint y: 298, endPoint x: 219, endPoint y: 298, distance: 79.3
click at [219, 298] on li "Settled 23 Jul 2025" at bounding box center [611, 302] width 808 height 40
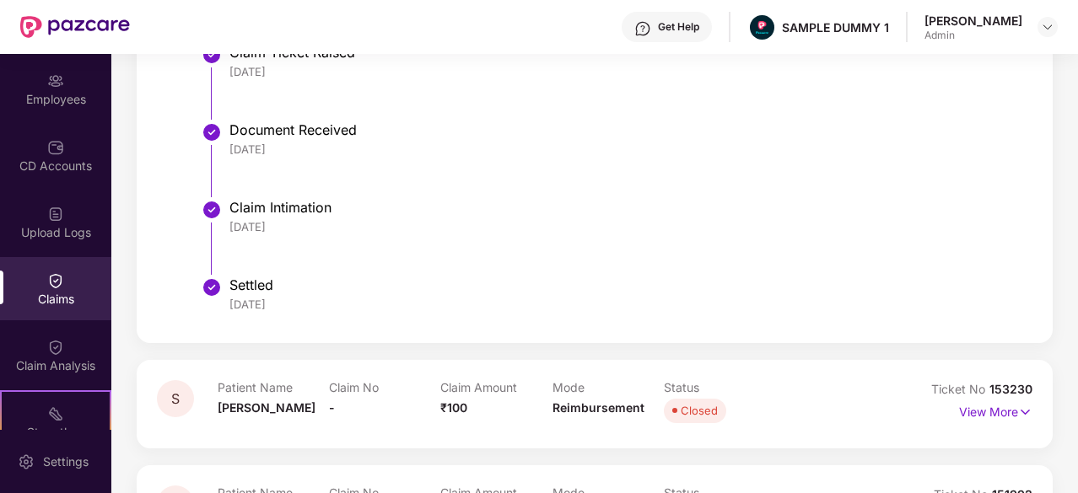
click at [520, 238] on li "Claim Intimation 18 Jul 2025" at bounding box center [611, 244] width 808 height 78
click at [664, 30] on div "Get Help" at bounding box center [678, 26] width 41 height 13
click at [899, 86] on li "Claim Ticket Raised 26 Jun 2025" at bounding box center [611, 89] width 808 height 78
click at [62, 363] on div "Claim Analysis" at bounding box center [55, 365] width 111 height 17
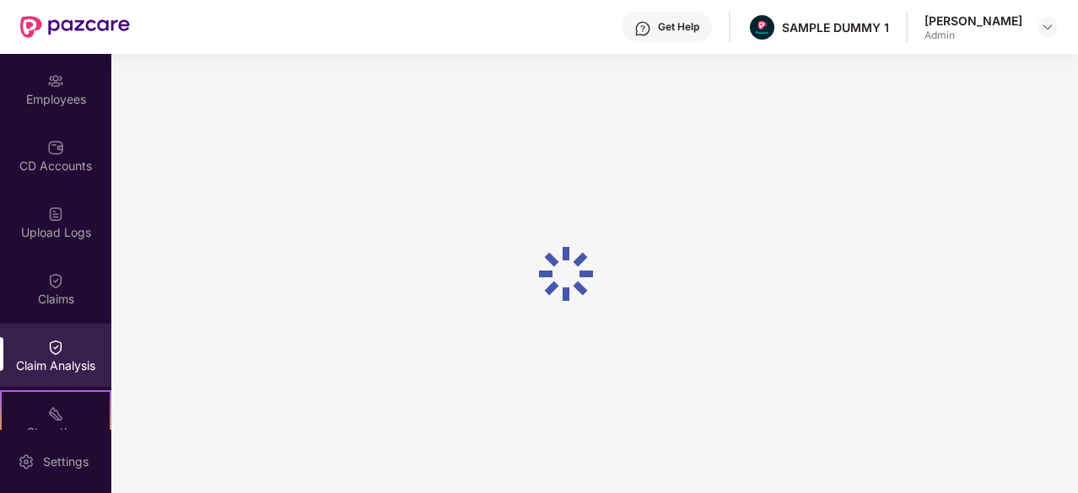
scroll to position [0, 0]
